Goal: Task Accomplishment & Management: Use online tool/utility

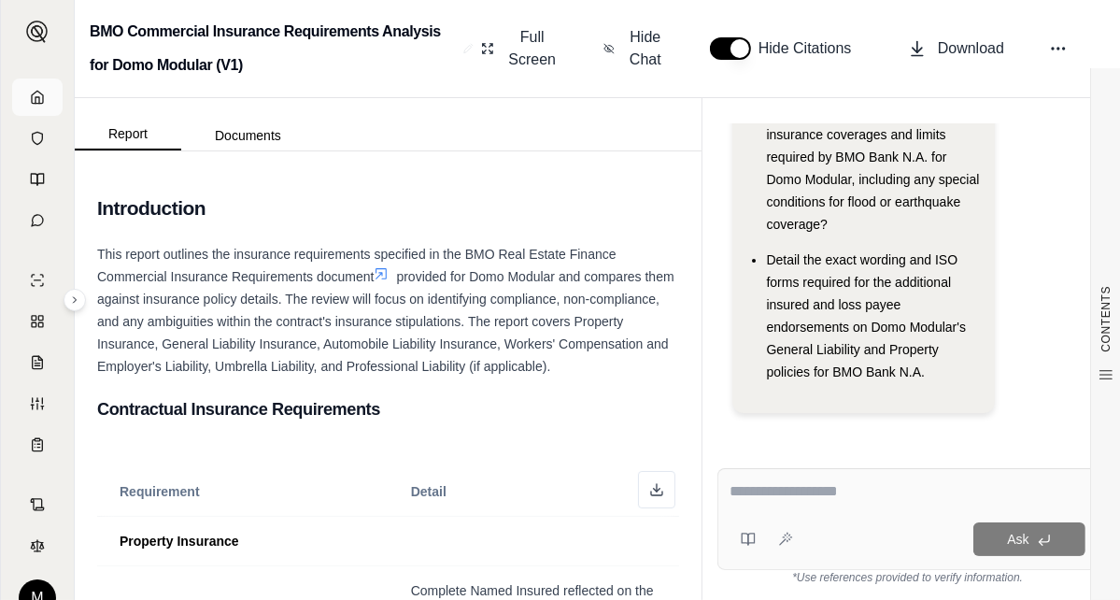
click at [26, 85] on link at bounding box center [37, 96] width 50 height 37
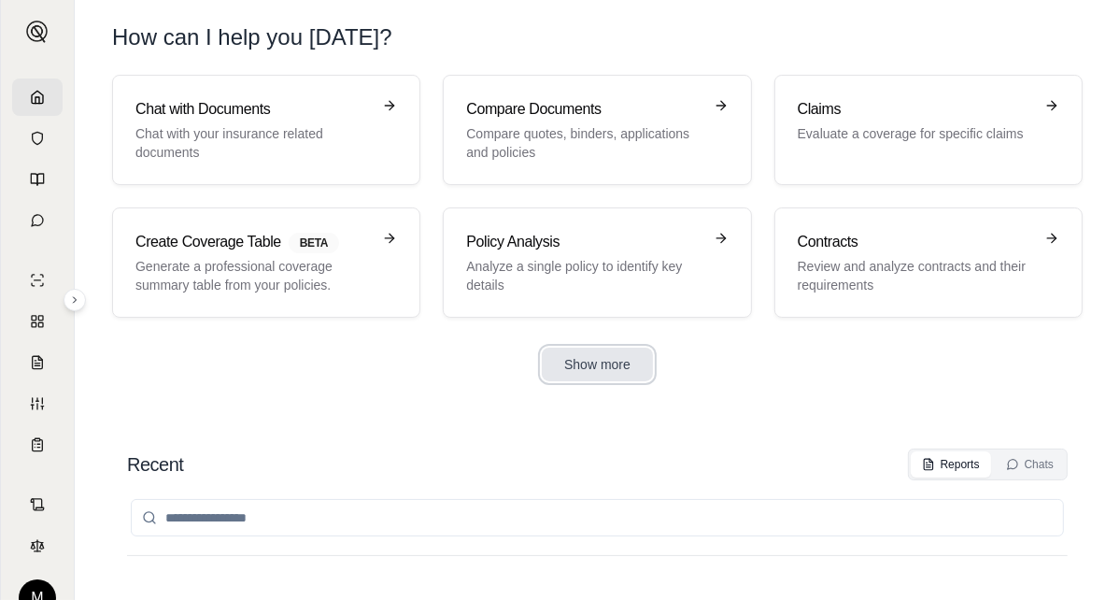
click at [598, 363] on button "Show more" at bounding box center [597, 364] width 111 height 34
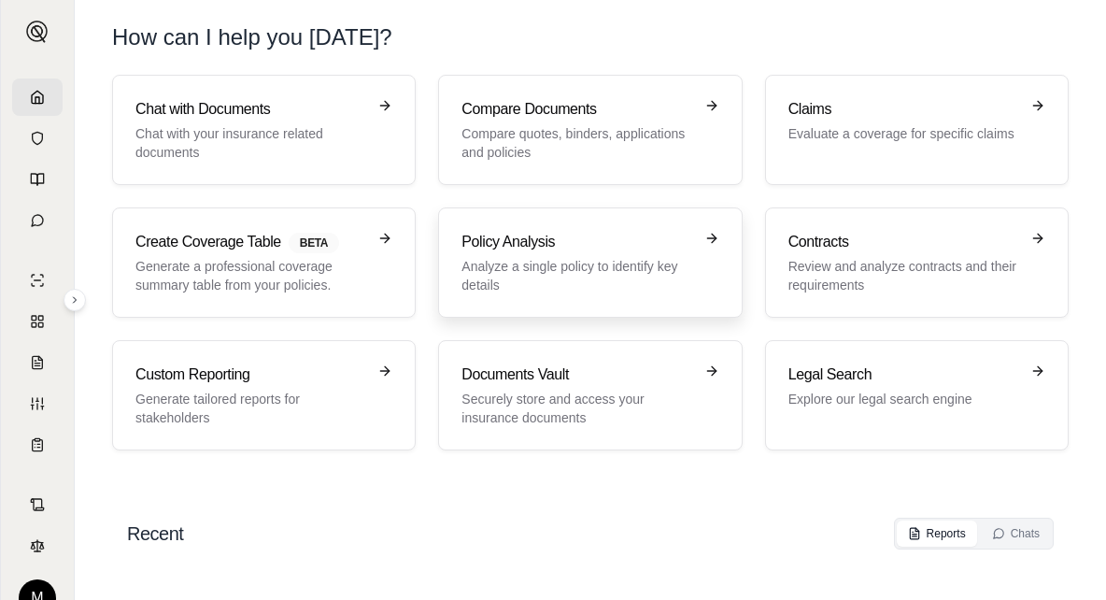
click at [655, 259] on p "Analyze a single policy to identify key details" at bounding box center [576, 275] width 231 height 37
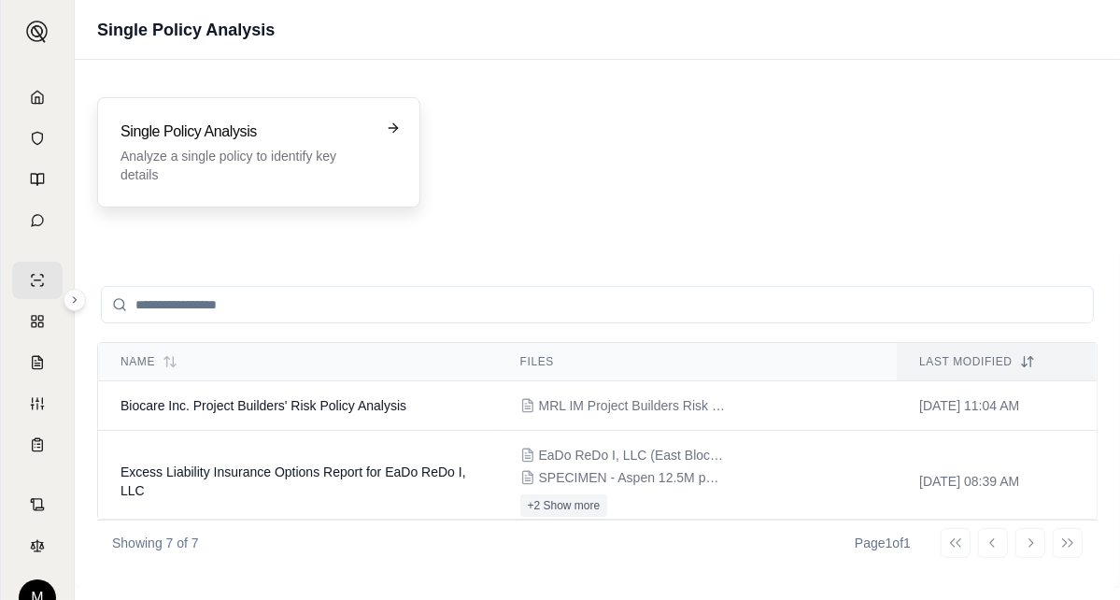
click at [269, 134] on h3 "Single Policy Analysis" at bounding box center [245, 131] width 250 height 22
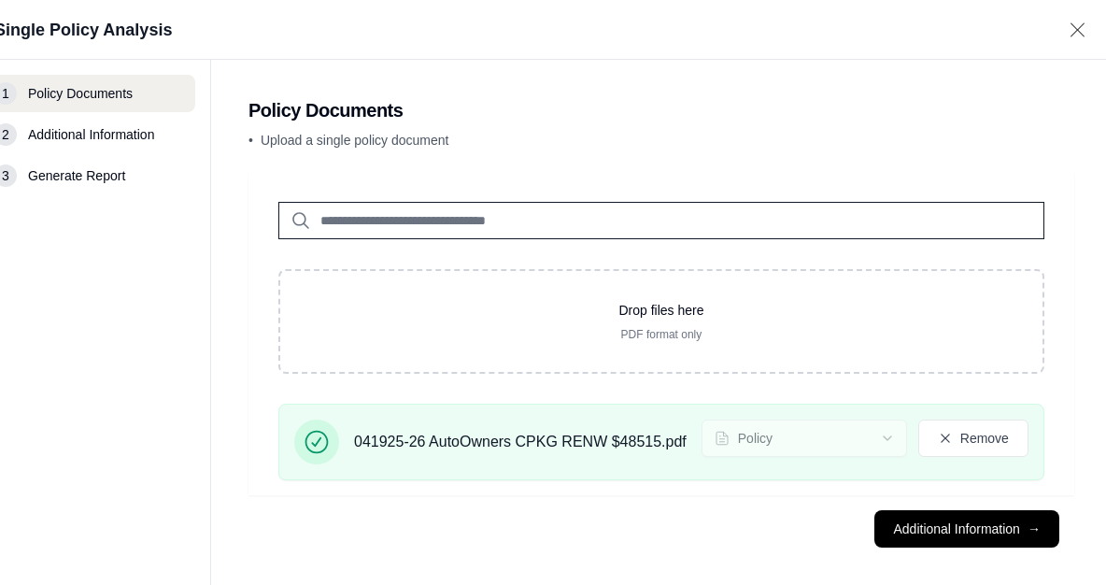
scroll to position [0, 107]
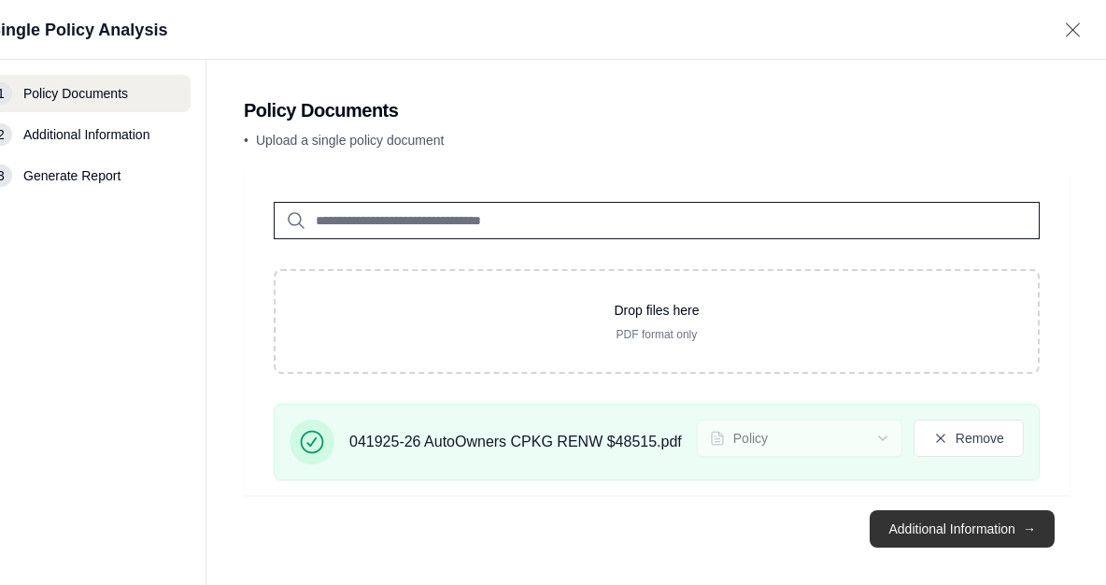
click at [992, 531] on button "Additional Information →" at bounding box center [962, 528] width 184 height 37
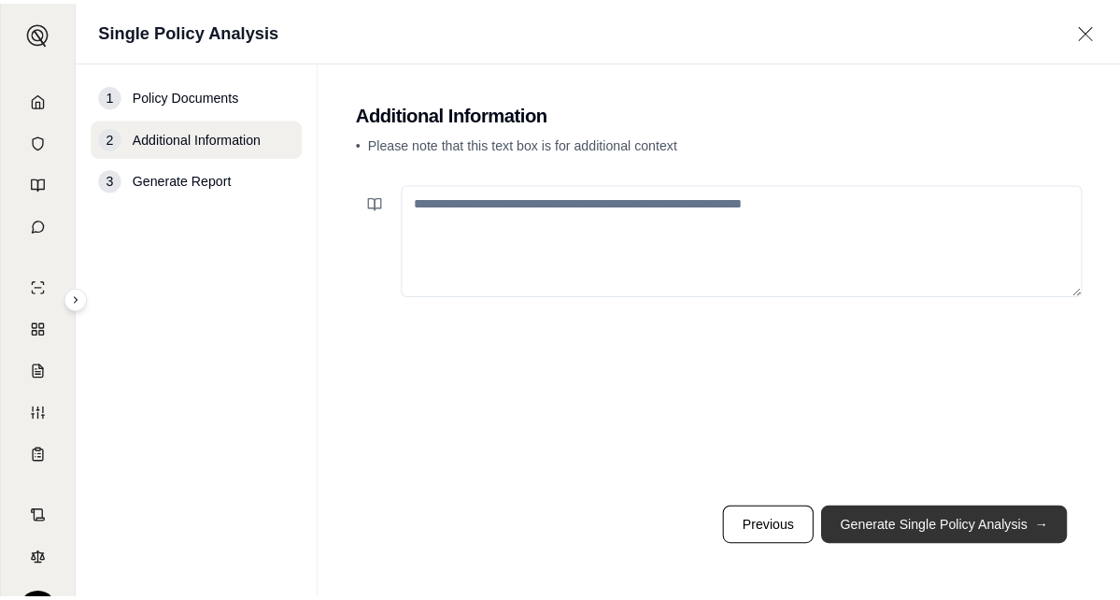
scroll to position [0, 0]
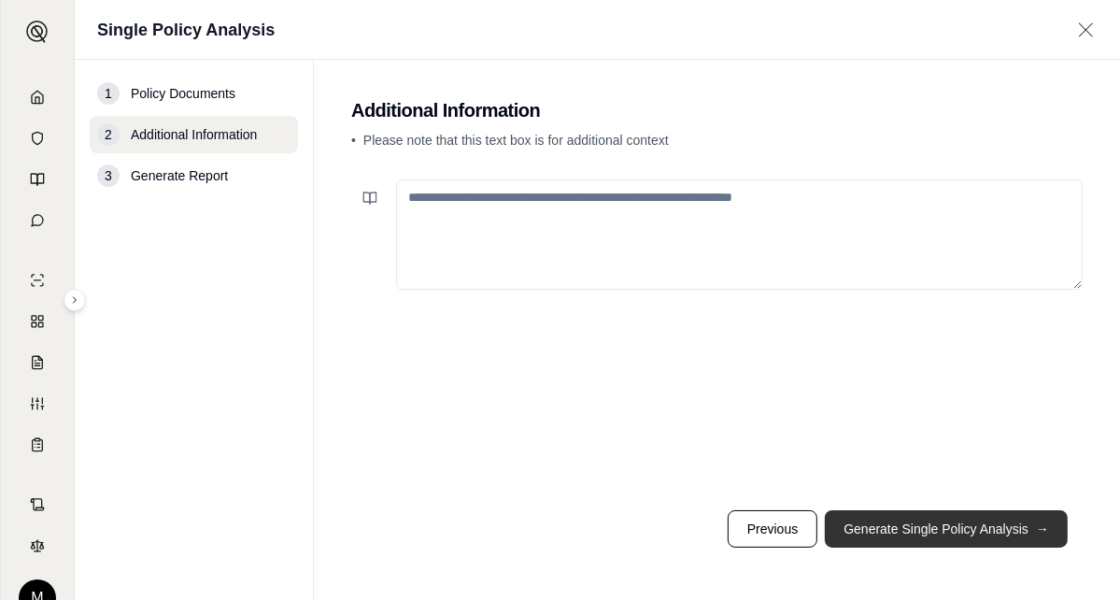
click at [975, 537] on button "Generate Single Policy Analysis →" at bounding box center [946, 528] width 243 height 37
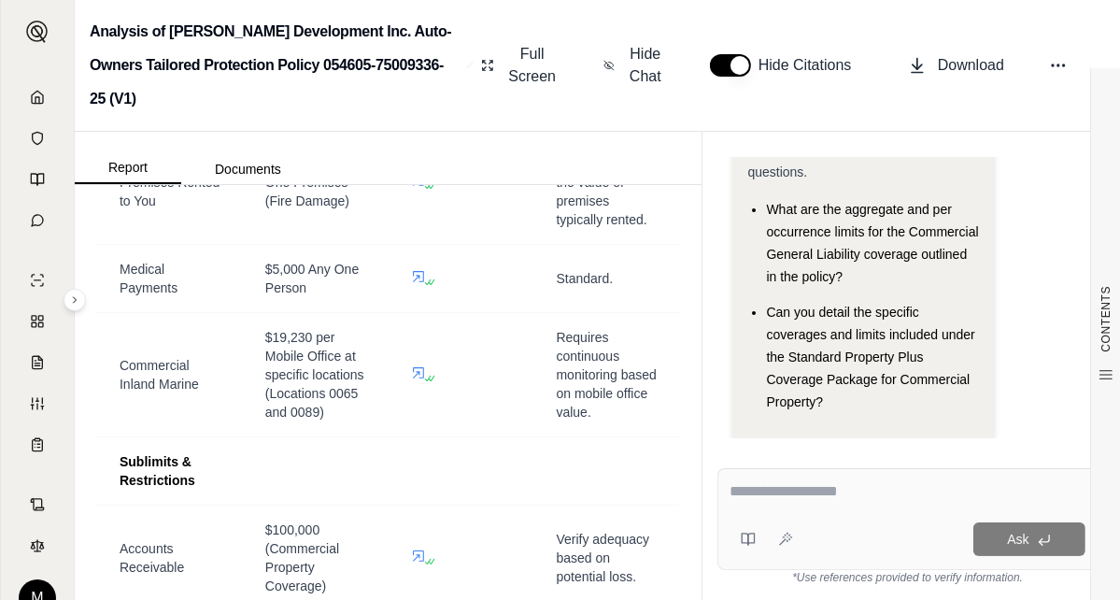
scroll to position [2055, 0]
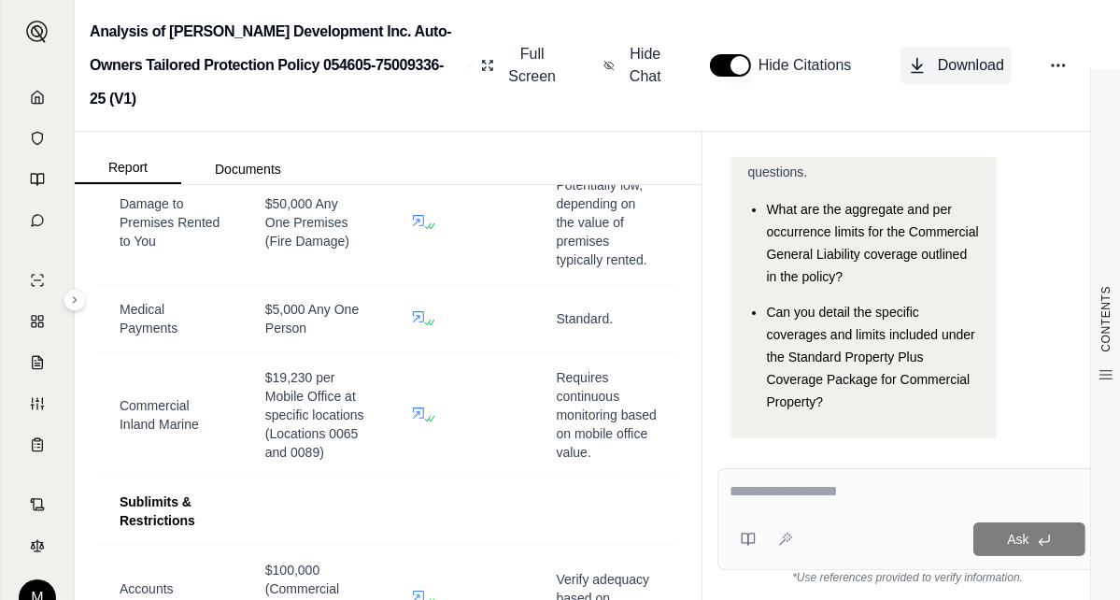
click at [954, 54] on span "Download" at bounding box center [971, 65] width 66 height 22
click at [829, 496] on textarea at bounding box center [907, 491] width 356 height 22
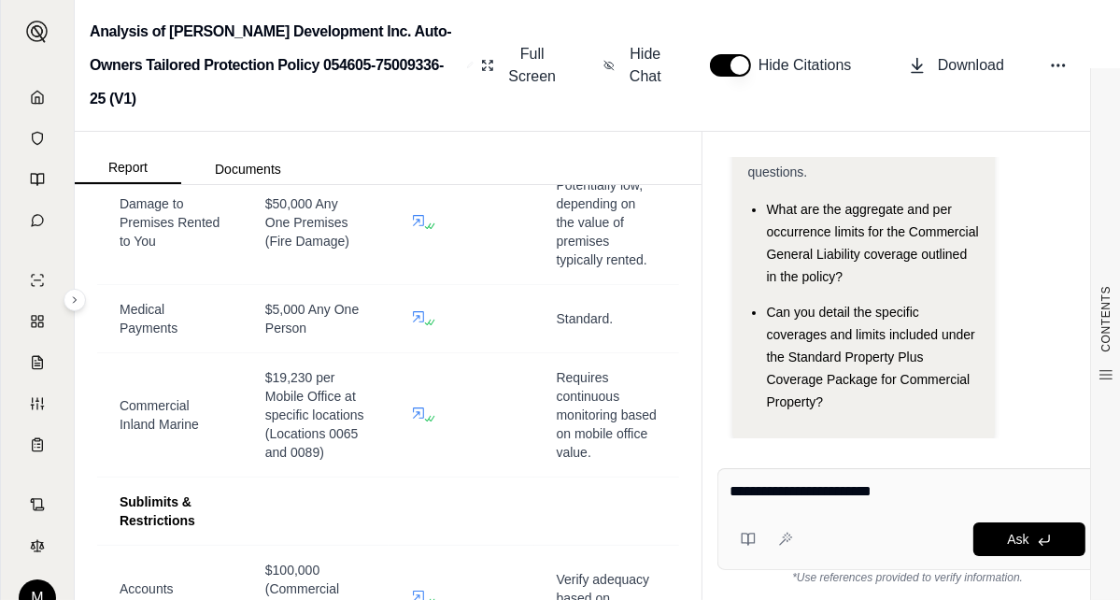
type textarea "**********"
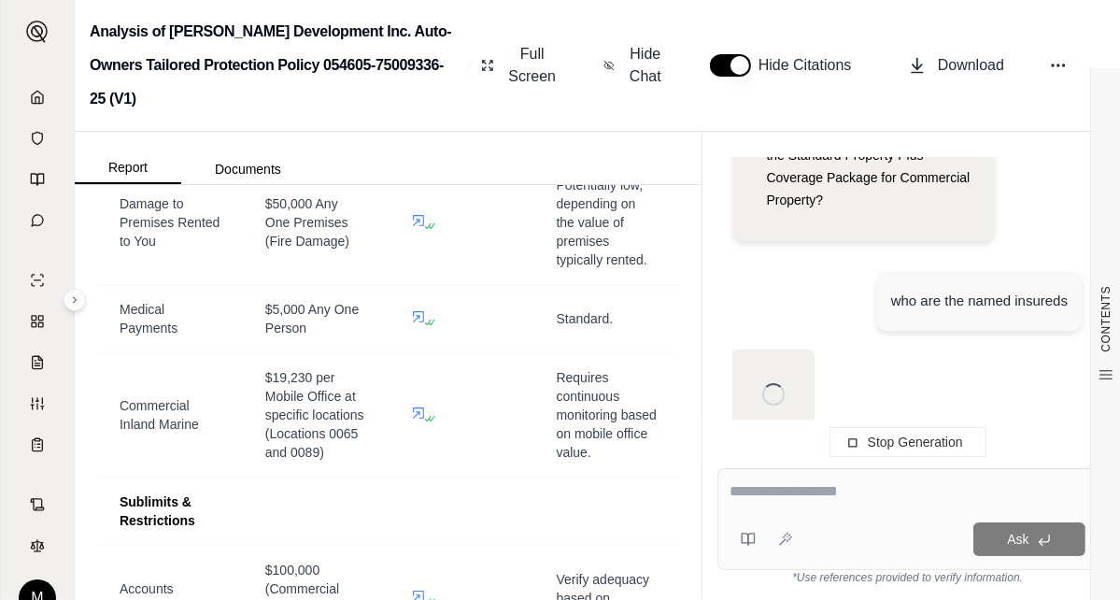
scroll to position [318, 0]
click at [761, 496] on textarea at bounding box center [907, 491] width 356 height 22
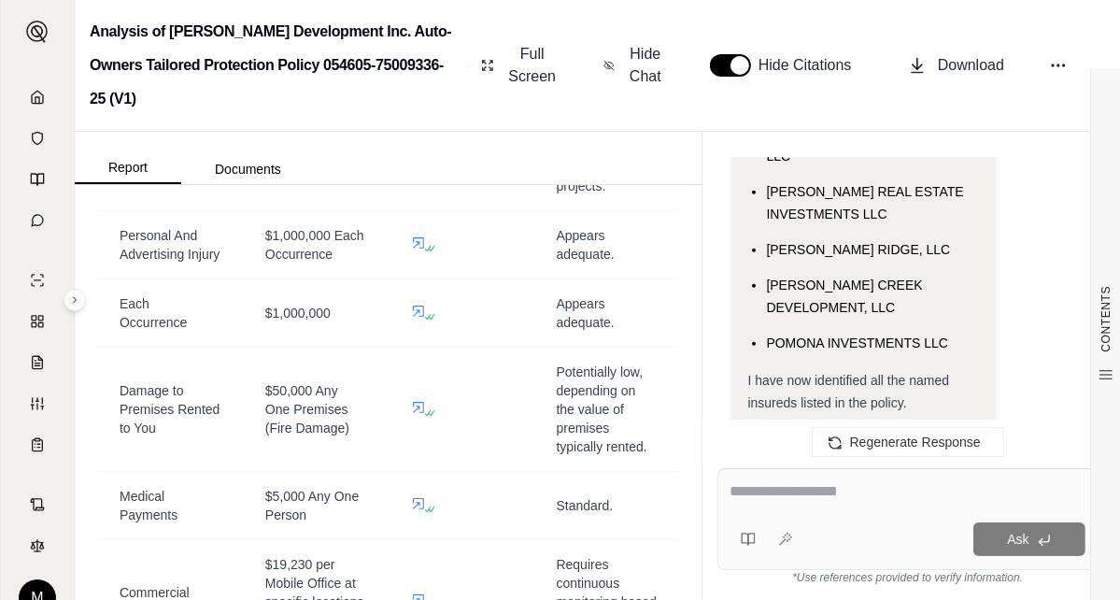
scroll to position [1864, 0]
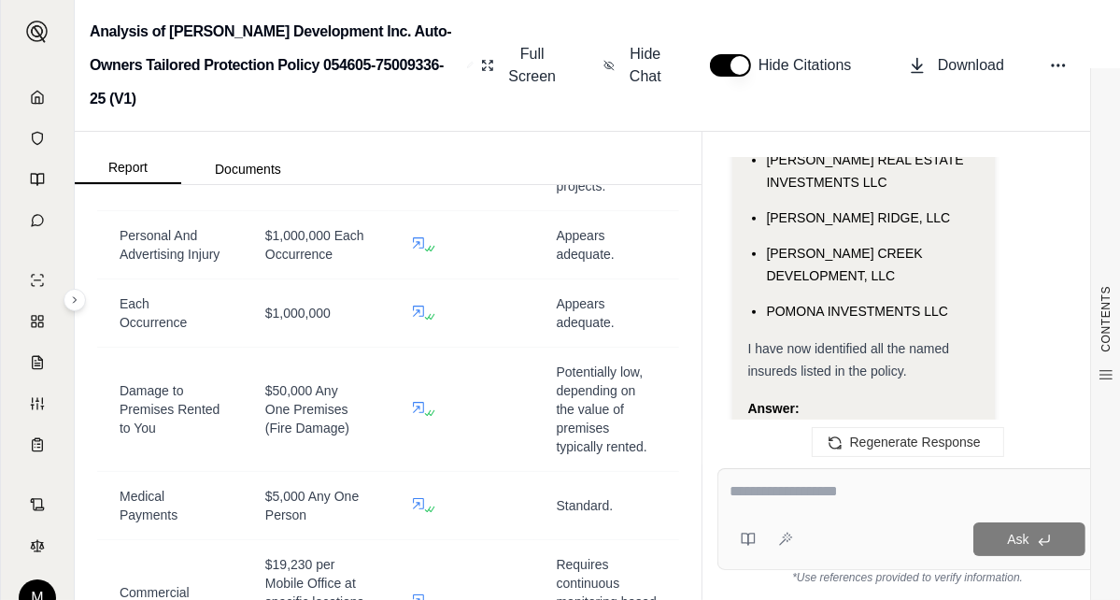
click at [799, 492] on textarea at bounding box center [907, 491] width 356 height 22
type textarea "**********"
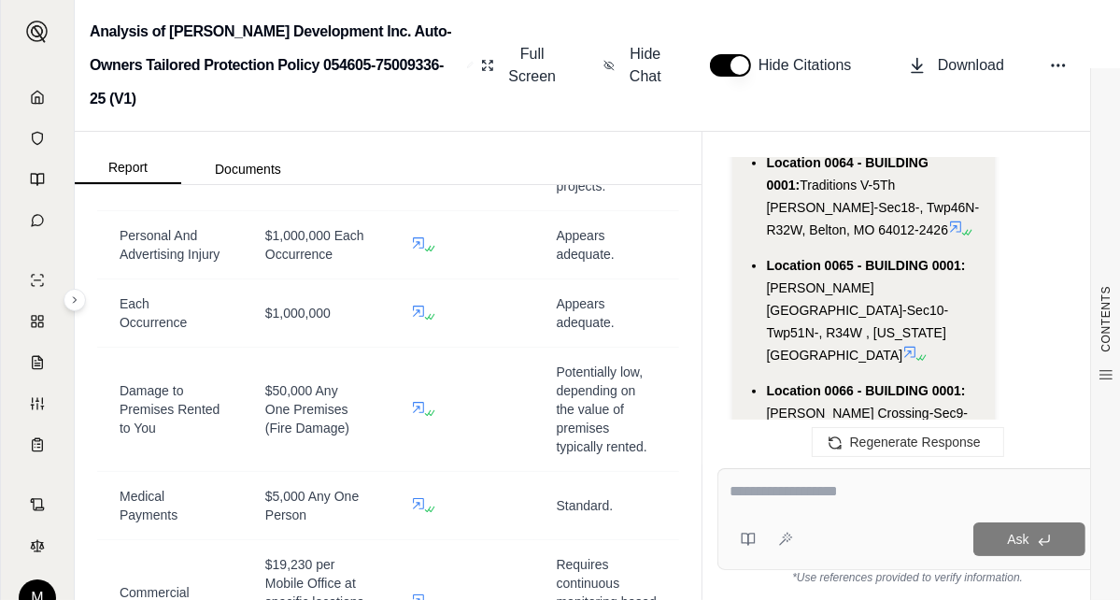
scroll to position [7139, 0]
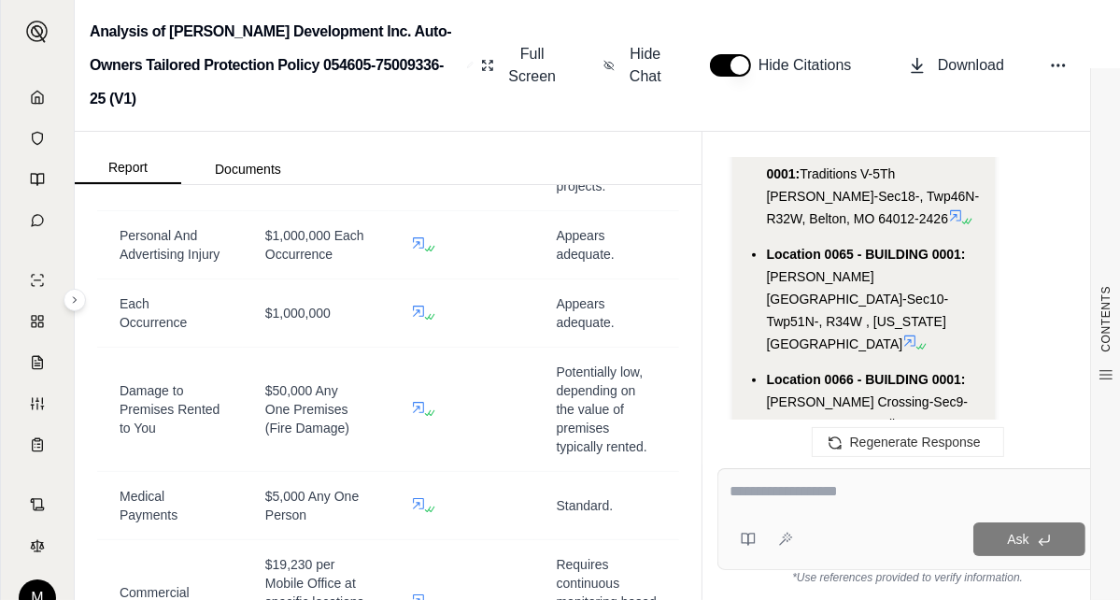
click at [857, 485] on textarea at bounding box center [907, 491] width 356 height 22
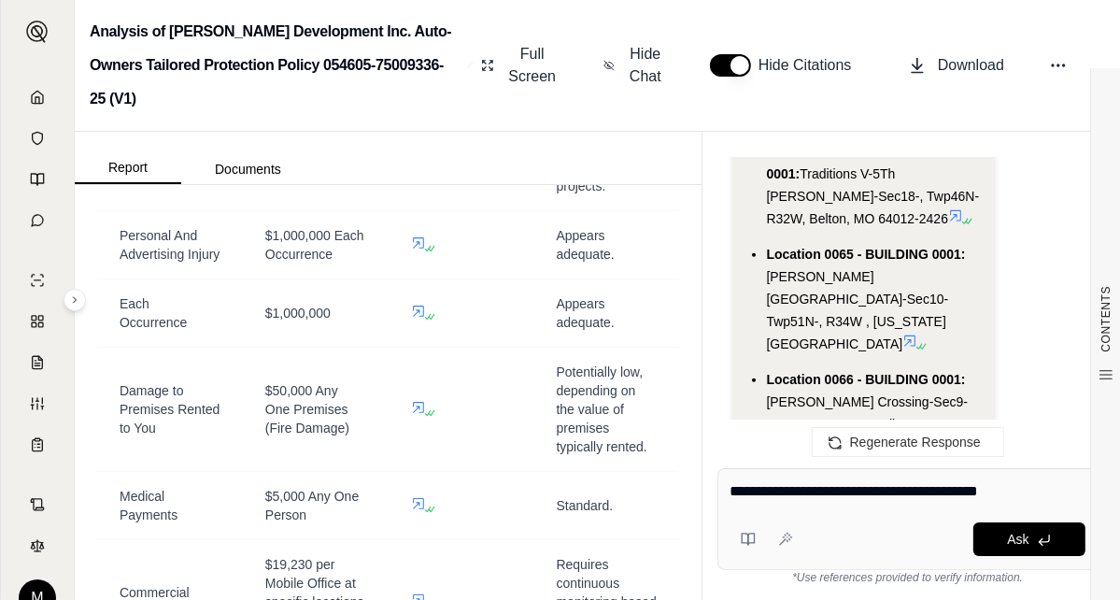
type textarea "**********"
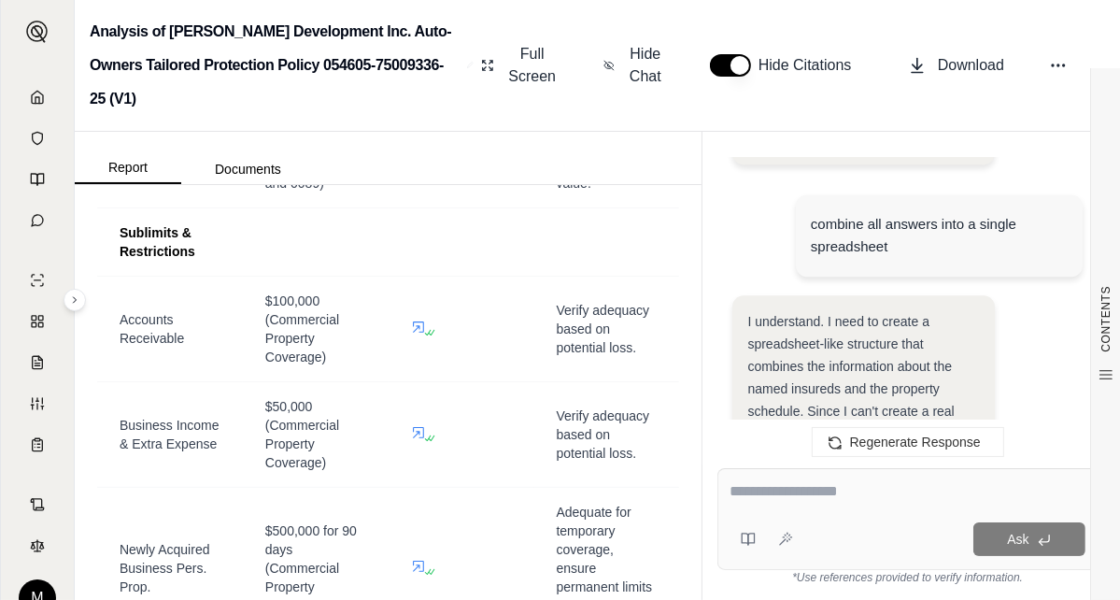
scroll to position [2522, 0]
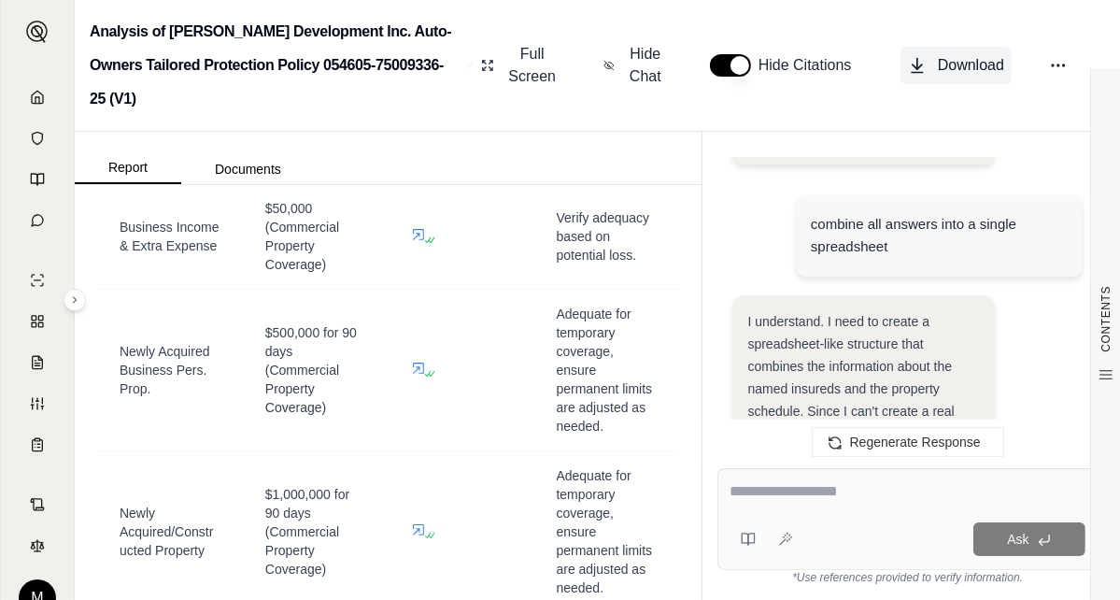
click at [969, 54] on span "Download" at bounding box center [971, 65] width 66 height 22
